Goal: Communication & Community: Participate in discussion

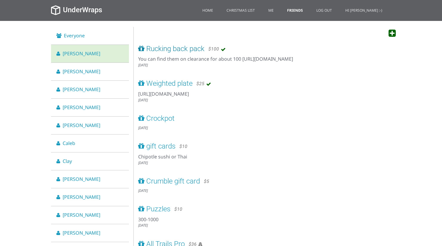
click at [169, 51] on span "Rucking back pack" at bounding box center [175, 48] width 58 height 8
click at [103, 70] on li "[PERSON_NAME]" at bounding box center [90, 72] width 78 height 18
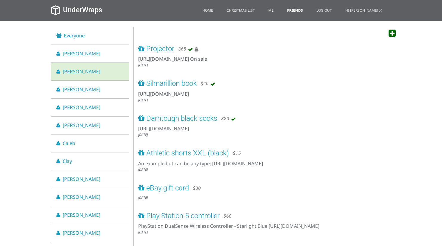
click at [278, 10] on link "Me" at bounding box center [271, 10] width 14 height 21
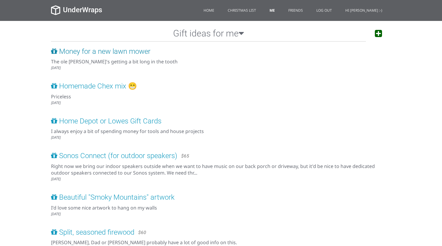
click at [99, 51] on span "Money for a new lawn mower" at bounding box center [104, 51] width 91 height 8
click at [110, 86] on span "Homemade Chex mix 😁" at bounding box center [98, 86] width 78 height 8
click at [306, 10] on link "Friends" at bounding box center [296, 10] width 24 height 21
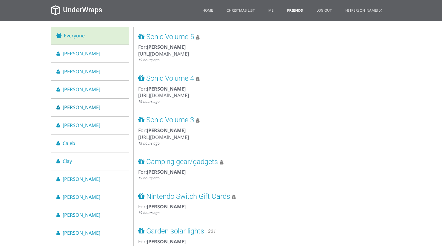
click at [73, 106] on span "[PERSON_NAME]" at bounding box center [82, 107] width 38 height 7
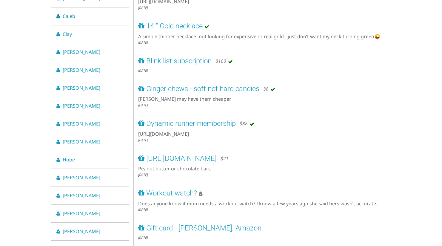
scroll to position [196, 0]
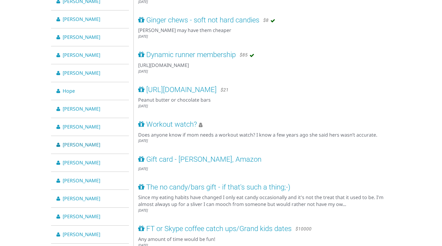
click at [86, 140] on li "[PERSON_NAME]" at bounding box center [90, 145] width 78 height 18
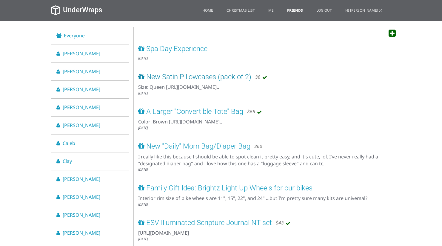
click at [199, 75] on span "New Satin Pillowcases (pack of 2)" at bounding box center [198, 77] width 105 height 8
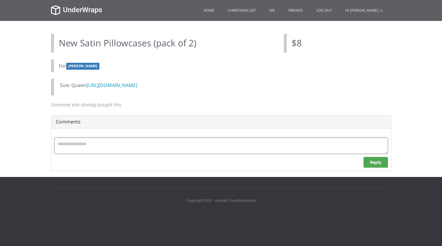
click at [121, 154] on textarea at bounding box center [221, 145] width 334 height 16
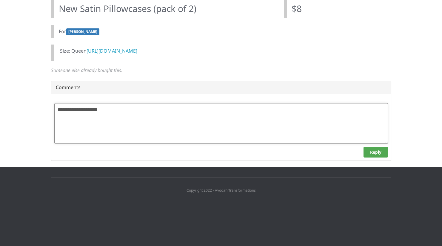
scroll to position [73, 0]
type textarea "**********"
click at [369, 157] on button "Reply" at bounding box center [376, 152] width 24 height 11
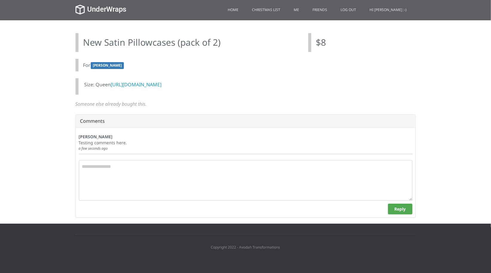
scroll to position [0, 0]
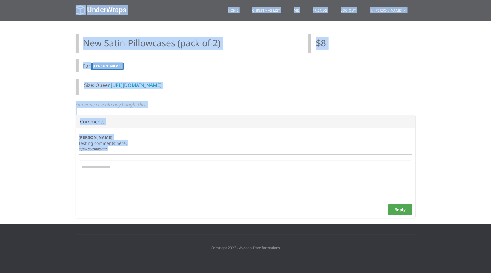
drag, startPoint x: 39, startPoint y: 1, endPoint x: 455, endPoint y: 221, distance: 470.4
click at [442, 221] on div "UnderWraps Home Christmas List Me Friends Friends Settings Log in Log out Hi [P…" at bounding box center [245, 112] width 491 height 224
click at [126, 88] on link "[URL][DOMAIN_NAME]" at bounding box center [136, 85] width 51 height 7
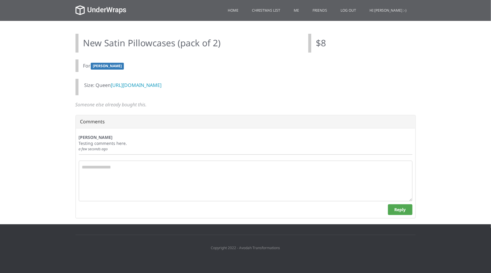
click at [137, 72] on div "Size: Queen [URL][DOMAIN_NAME]" at bounding box center [245, 86] width 349 height 29
